Goal: Task Accomplishment & Management: Complete application form

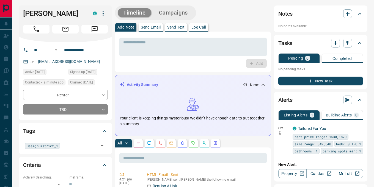
drag, startPoint x: 52, startPoint y: 23, endPoint x: 18, endPoint y: 13, distance: 35.2
click at [19, 13] on div "[PERSON_NAME] C" at bounding box center [66, 24] width 94 height 37
copy h1 "[PERSON_NAME]"
click at [81, 17] on h1 "[PERSON_NAME]" at bounding box center [54, 13] width 62 height 9
click at [137, 41] on textarea at bounding box center [193, 47] width 140 height 14
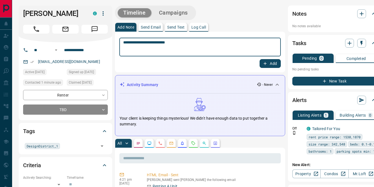
type textarea "**********"
click at [273, 62] on button "Add" at bounding box center [270, 63] width 21 height 9
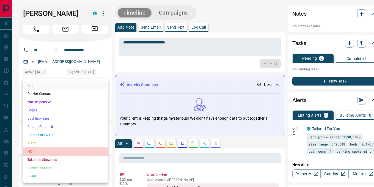
click at [53, 151] on li "HOT" at bounding box center [65, 151] width 85 height 8
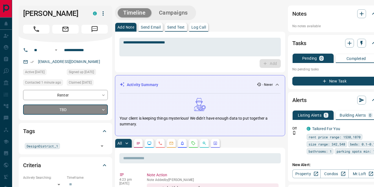
type input "*"
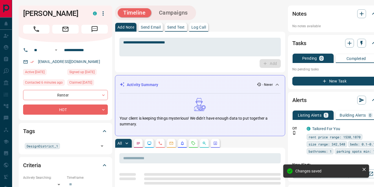
click at [240, 14] on div "Timeline Campaigns" at bounding box center [200, 13] width 170 height 15
